Goal: Task Accomplishment & Management: Manage account settings

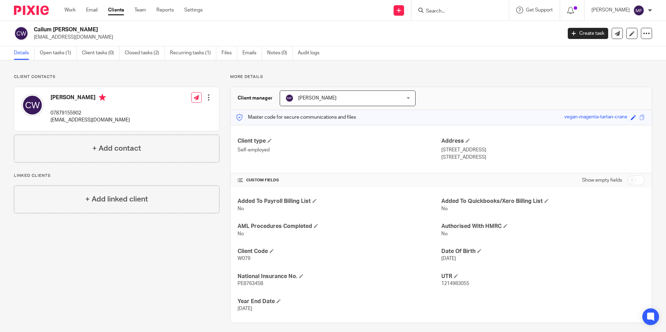
click at [458, 12] on input "Search" at bounding box center [457, 11] width 63 height 6
type input "cassie"
click at [466, 31] on link at bounding box center [478, 30] width 108 height 16
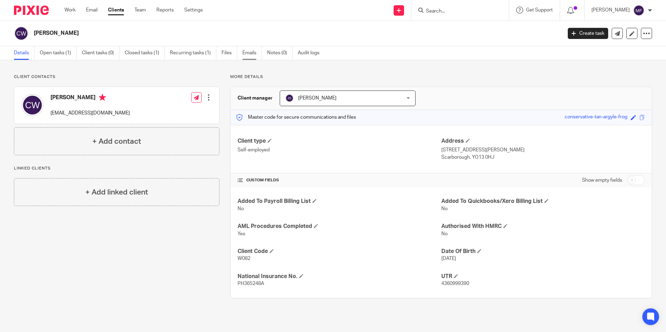
click at [252, 53] on link "Emails" at bounding box center [253, 53] width 20 height 14
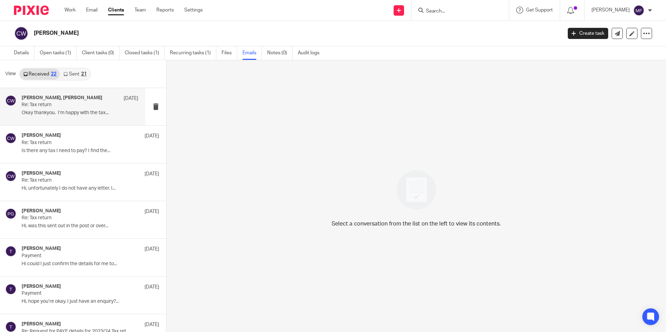
click at [47, 105] on p "Re: Tax return" at bounding box center [68, 105] width 93 height 6
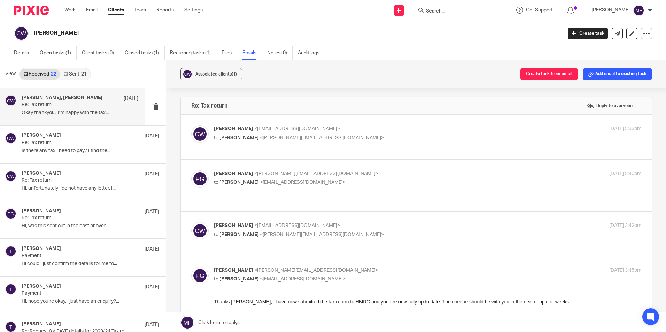
click at [254, 133] on div "Cassie West <cassie01west@icloud.com> to Philip Green <philip@janddaccountants.…" at bounding box center [356, 133] width 285 height 16
checkbox input "true"
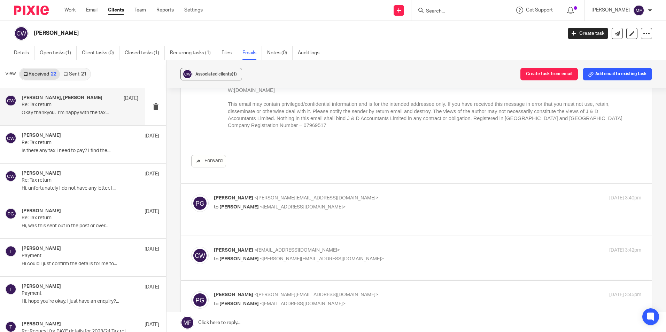
scroll to position [279, 0]
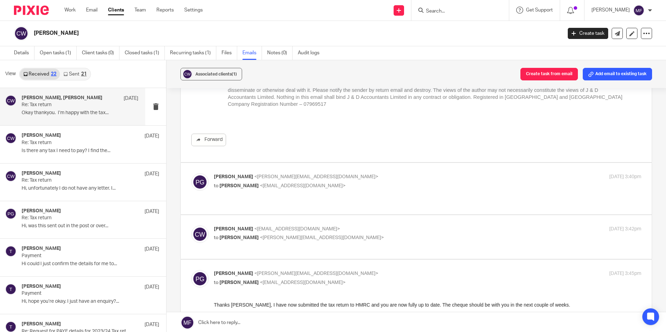
click at [239, 181] on div "Philip Green <philip@janddaccountants.co.uk> to Cassie West <cassie01west@iclou…" at bounding box center [356, 182] width 285 height 16
checkbox input "true"
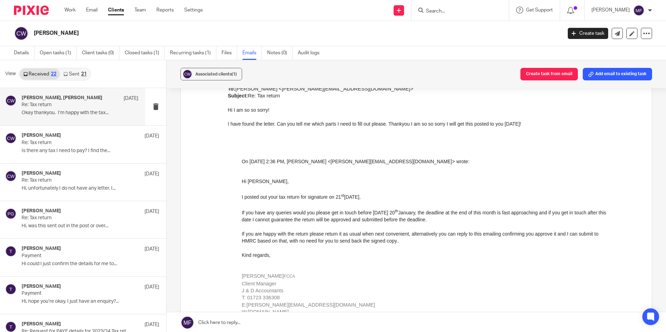
scroll to position [1207, 0]
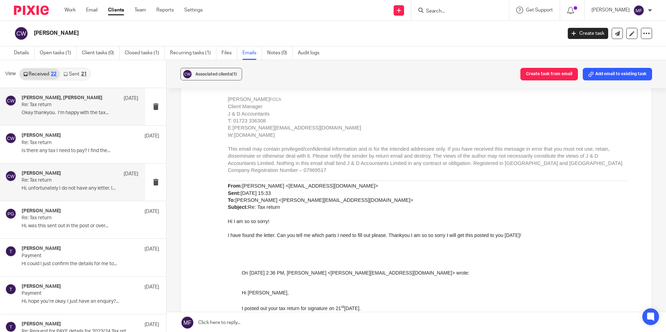
click at [71, 180] on p "Re: Tax return" at bounding box center [68, 181] width 93 height 6
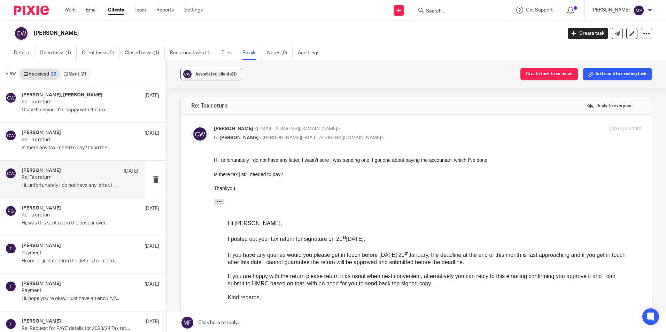
scroll to position [0, 0]
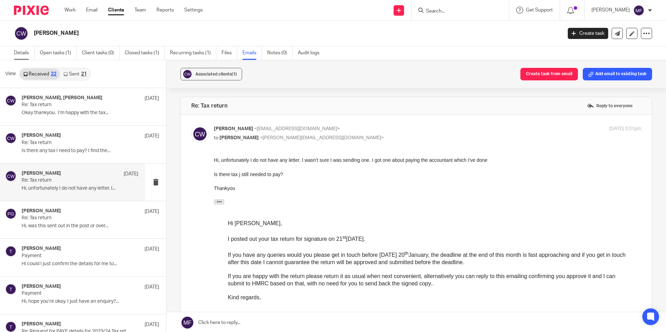
click at [25, 53] on link "Details" at bounding box center [24, 53] width 21 height 14
